Goal: Find specific page/section: Find specific page/section

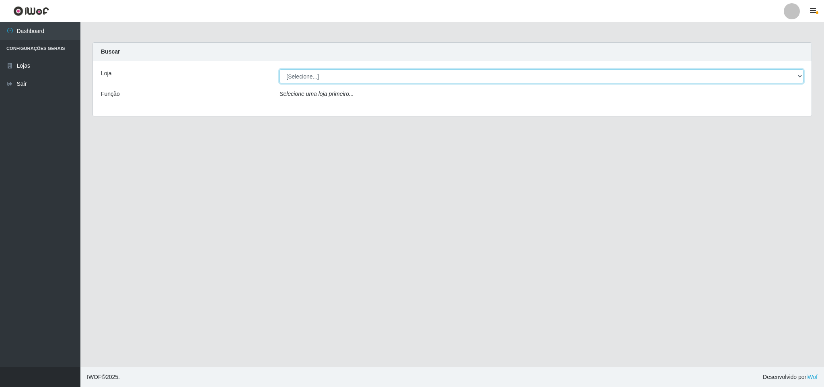
click at [311, 70] on select "[Selecione...] Bemais Supermercados - B11 Manaíra" at bounding box center [542, 76] width 524 height 14
select select "409"
click at [280, 69] on select "[Selecione...] Bemais Supermercados - B11 Manaíra" at bounding box center [542, 76] width 524 height 14
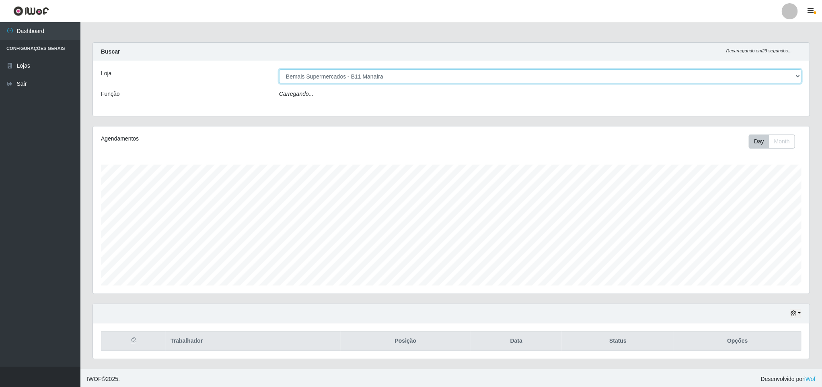
scroll to position [168, 716]
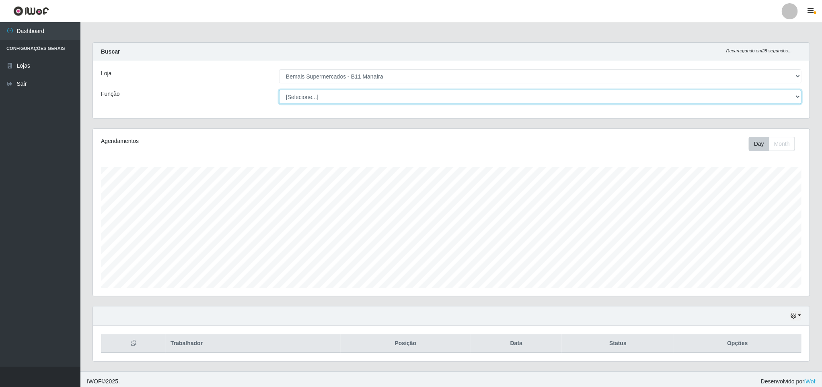
click at [341, 104] on select "[Selecione...] ASG ASG + ASG ++ Auxiliar de Estacionamento Auxiliar de Estacion…" at bounding box center [540, 97] width 522 height 14
click at [279, 90] on select "[Selecione...] ASG ASG + ASG ++ Auxiliar de Estacionamento Auxiliar de Estacion…" at bounding box center [540, 97] width 522 height 14
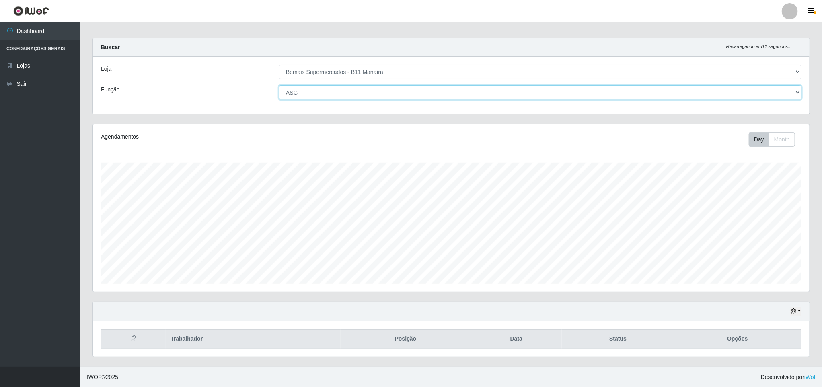
scroll to position [6, 0]
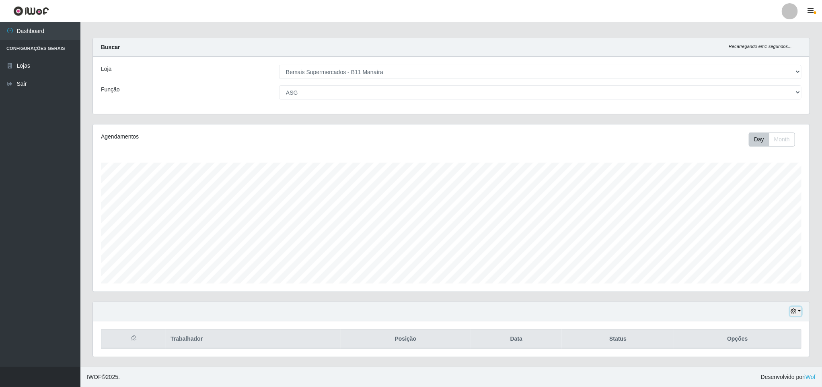
click at [793, 308] on icon "button" at bounding box center [794, 311] width 6 height 6
click at [776, 278] on button "1 Semana" at bounding box center [769, 279] width 64 height 17
click at [791, 309] on icon "button" at bounding box center [794, 311] width 6 height 6
click at [764, 230] on button "Hoje" at bounding box center [769, 229] width 64 height 17
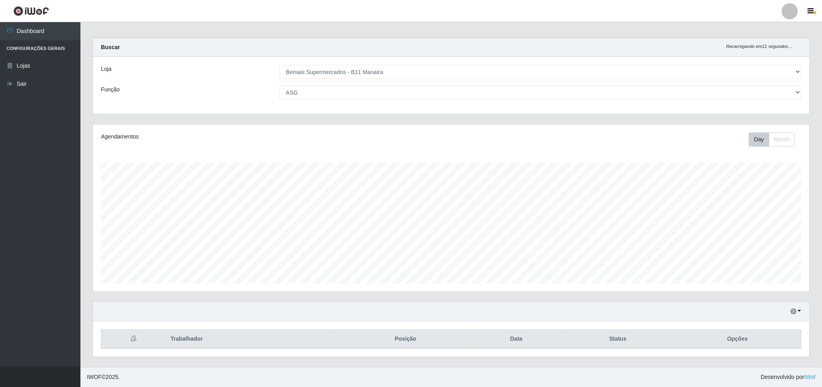
click at [802, 305] on div "Hoje 1 dia 3 dias 1 Semana Não encerrados" at bounding box center [451, 311] width 717 height 19
click at [799, 309] on button "button" at bounding box center [795, 310] width 11 height 9
click at [791, 282] on button "1 Semana" at bounding box center [769, 279] width 64 height 17
click at [463, 89] on select "[Selecione...] ASG ASG + ASG ++ Auxiliar de Estacionamento Auxiliar de Estacion…" at bounding box center [540, 92] width 522 height 14
select select "[Selecione...]"
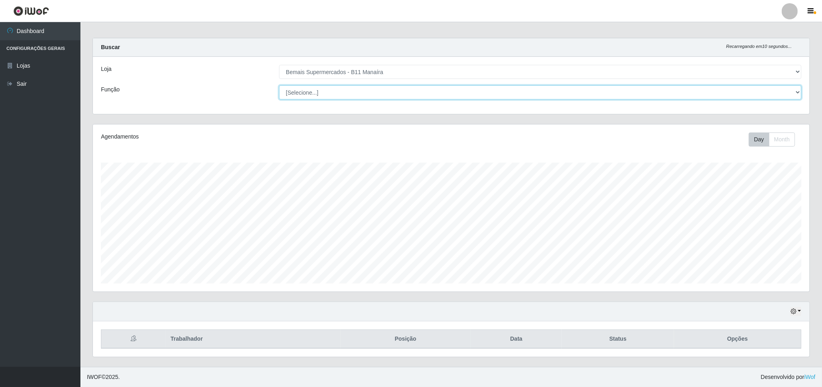
click at [279, 85] on select "[Selecione...] ASG ASG + ASG ++ Auxiliar de Estacionamento Auxiliar de Estacion…" at bounding box center [540, 92] width 522 height 14
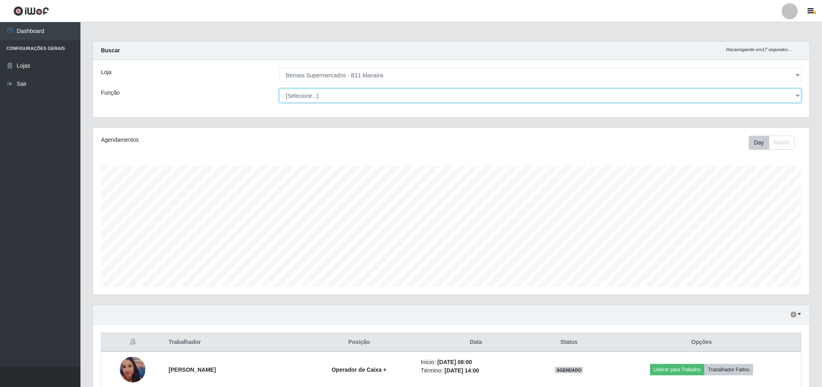
scroll to position [0, 0]
